Goal: Information Seeking & Learning: Learn about a topic

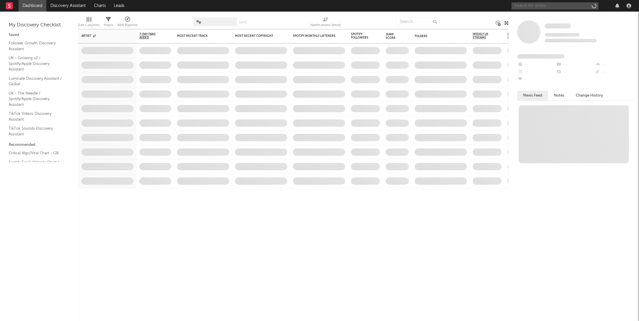
click at [548, 3] on input "text" at bounding box center [554, 5] width 87 height 7
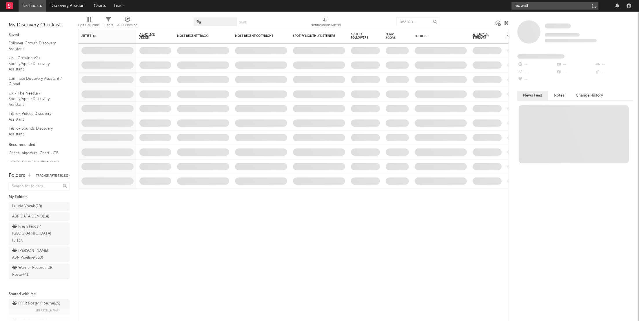
click at [536, 6] on input "leowalt" at bounding box center [554, 5] width 87 height 7
type input "[PERSON_NAME]"
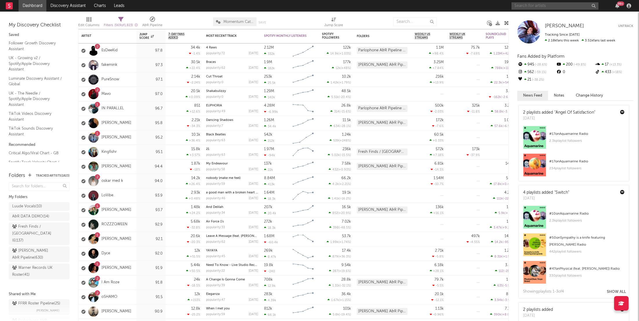
click at [524, 7] on input "text" at bounding box center [554, 5] width 87 height 7
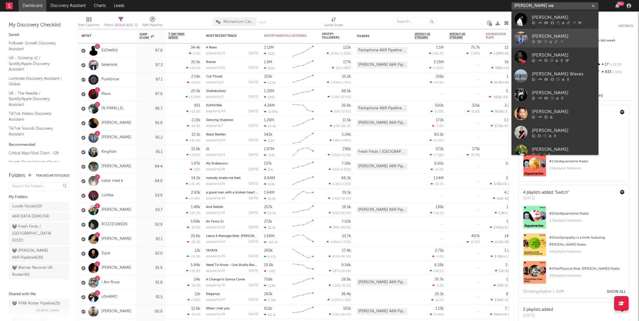
type input "[PERSON_NAME] wa"
click at [555, 40] on icon at bounding box center [555, 41] width 3 height 3
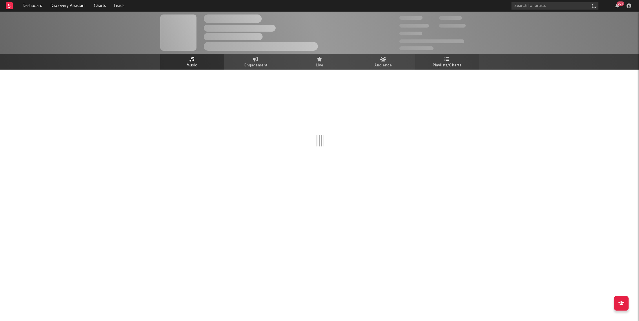
click at [457, 65] on span "Playlists/Charts" at bounding box center [446, 65] width 29 height 7
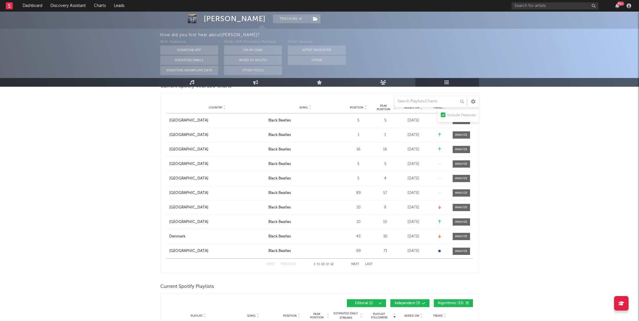
scroll to position [91, 0]
click at [363, 107] on span "Position" at bounding box center [357, 108] width 14 height 3
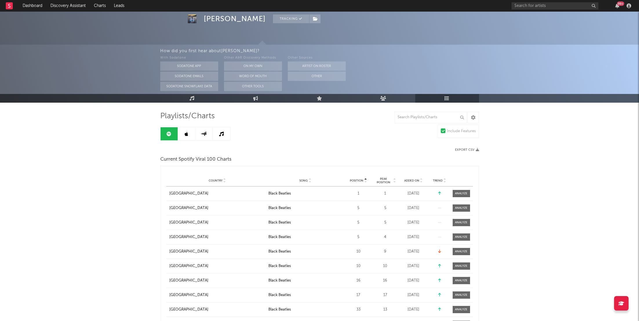
scroll to position [10, 0]
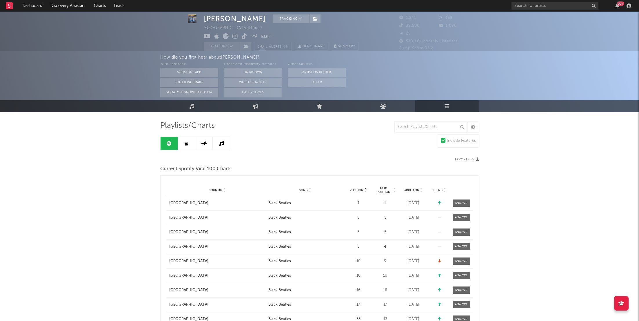
click at [185, 142] on icon at bounding box center [186, 143] width 3 height 5
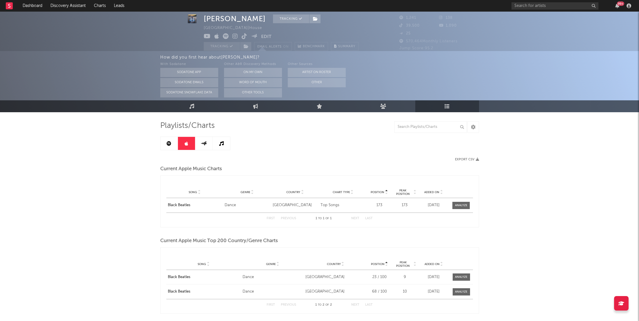
click at [201, 140] on link at bounding box center [203, 143] width 17 height 13
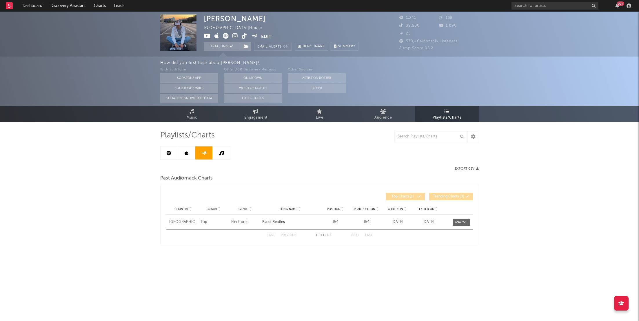
click at [218, 148] on link at bounding box center [221, 152] width 17 height 13
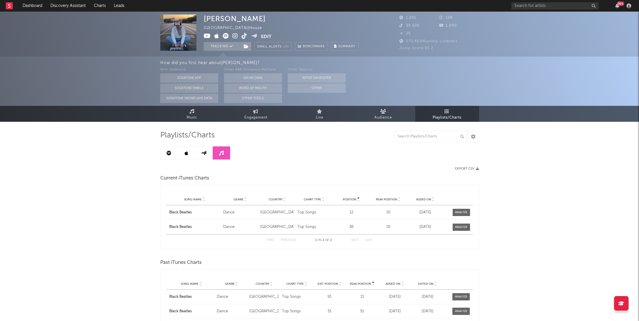
click at [206, 152] on icon at bounding box center [203, 153] width 7 height 4
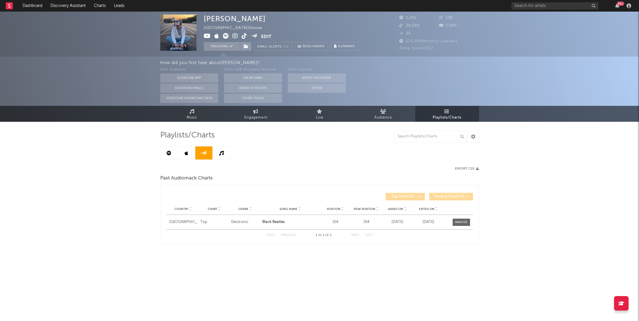
click at [224, 156] on link at bounding box center [221, 152] width 17 height 13
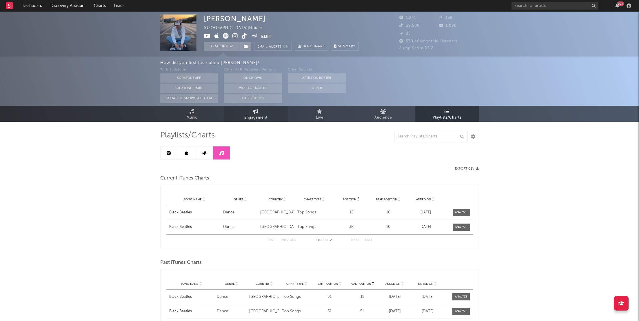
click at [248, 118] on span "Engagement" at bounding box center [255, 117] width 23 height 7
select select "1w"
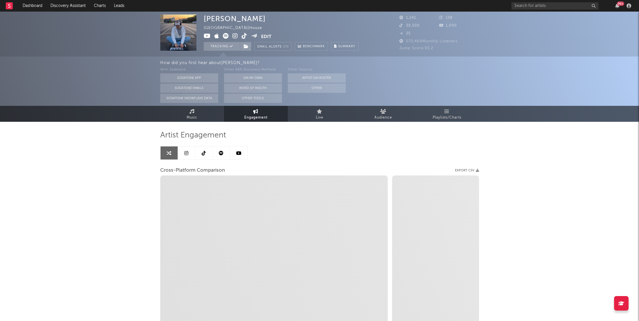
click at [223, 155] on icon at bounding box center [221, 153] width 5 height 5
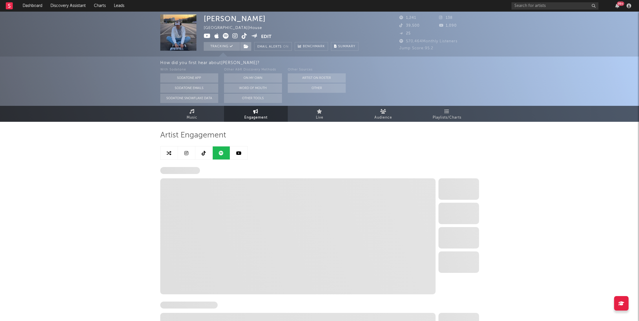
select select "1w"
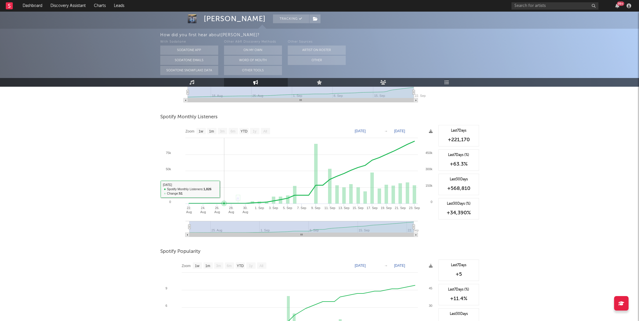
scroll to position [282, 0]
